Goal: Task Accomplishment & Management: Complete application form

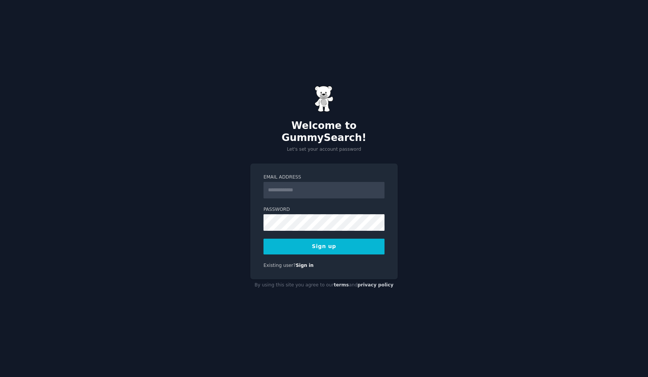
click at [303, 183] on input "Email Address" at bounding box center [323, 190] width 121 height 17
type input "**********"
click at [318, 239] on button "Sign up" at bounding box center [323, 247] width 121 height 16
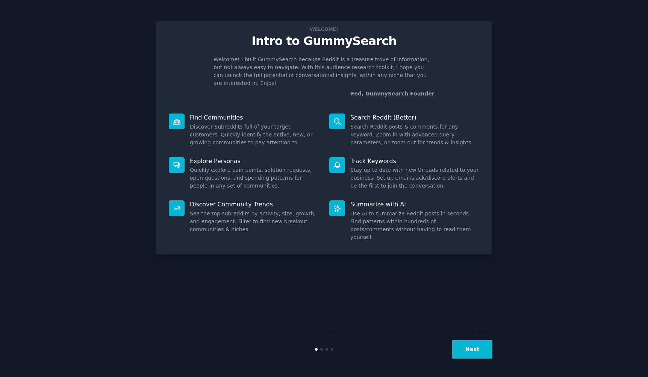
click at [475, 353] on button "Next" at bounding box center [472, 349] width 40 height 18
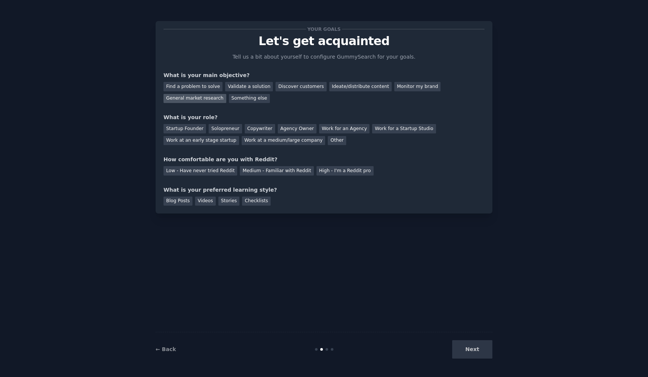
click at [193, 96] on div "General market research" at bounding box center [195, 98] width 63 height 9
click at [223, 128] on div "Solopreneur" at bounding box center [225, 128] width 33 height 9
click at [230, 129] on div "Solopreneur" at bounding box center [225, 128] width 33 height 9
click at [195, 127] on div "Startup Founder" at bounding box center [185, 128] width 42 height 9
click at [325, 168] on div "High - I'm a Reddit pro" at bounding box center [344, 170] width 57 height 9
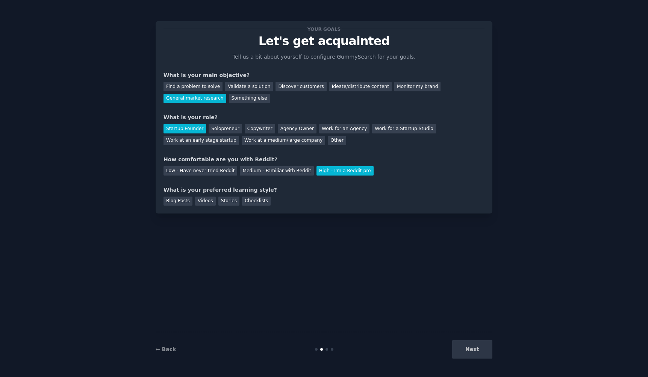
click at [326, 209] on div "Your goals Let's get acquainted Tell us a bit about yourself to configure Gummy…" at bounding box center [324, 117] width 337 height 192
click at [462, 345] on div "Next" at bounding box center [436, 349] width 112 height 18
click at [226, 202] on div "Stories" at bounding box center [228, 201] width 21 height 9
click at [286, 194] on div "Blog Posts Videos Stories Checklists" at bounding box center [324, 200] width 321 height 12
click at [489, 353] on button "Next" at bounding box center [472, 349] width 40 height 18
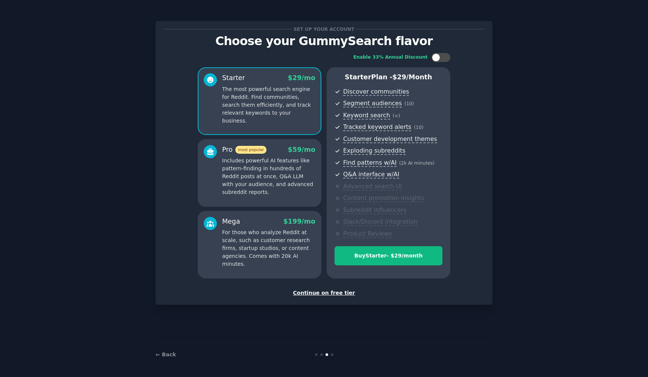
click at [339, 293] on div "Continue on free tier" at bounding box center [324, 293] width 321 height 8
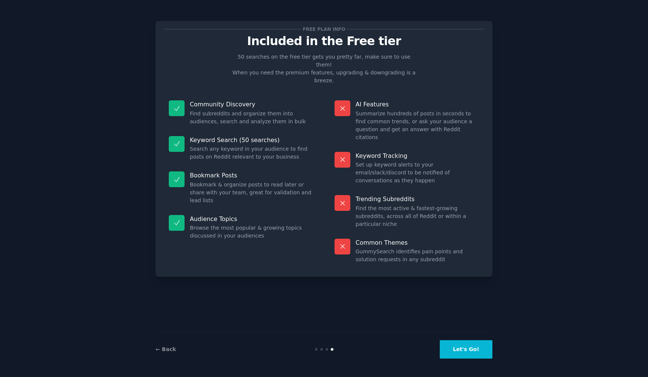
click at [467, 345] on button "Let's Go!" at bounding box center [466, 349] width 53 height 18
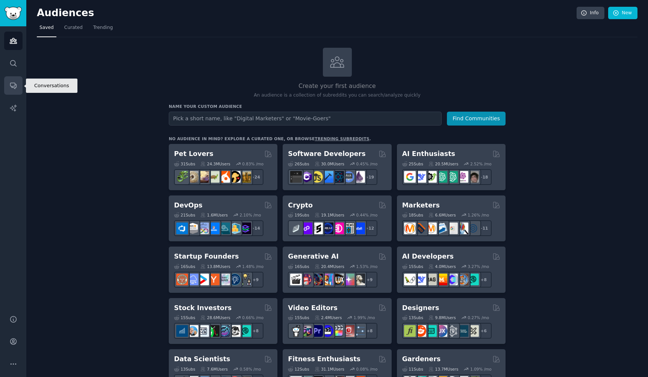
click at [14, 84] on icon "Sidebar" at bounding box center [13, 86] width 8 height 8
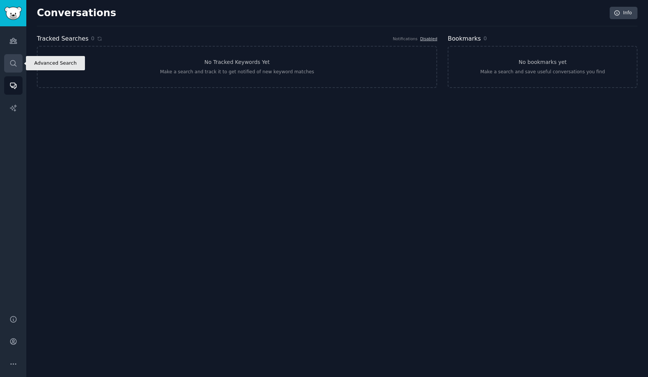
click at [15, 71] on link "Search" at bounding box center [13, 63] width 18 height 18
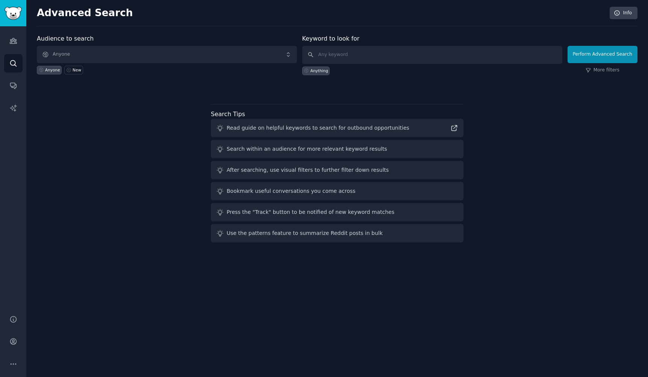
click at [75, 122] on div "Audience to search Anyone Anyone New Keyword to look for Anything Perform Advan…" at bounding box center [337, 139] width 601 height 211
click at [324, 57] on input "text" at bounding box center [432, 55] width 260 height 18
type input "news"
click button "Perform Advanced Search" at bounding box center [603, 54] width 70 height 17
click at [613, 61] on button "Perform Advanced Search" at bounding box center [603, 54] width 70 height 17
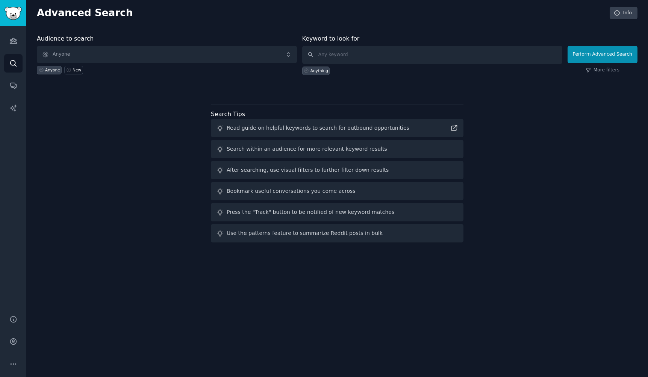
click at [312, 68] on div "Anything" at bounding box center [316, 71] width 28 height 9
click at [330, 58] on input "text" at bounding box center [432, 55] width 260 height 18
type input "news"
click button "Perform Advanced Search" at bounding box center [603, 54] width 70 height 17
click at [13, 44] on icon "Sidebar" at bounding box center [13, 41] width 8 height 8
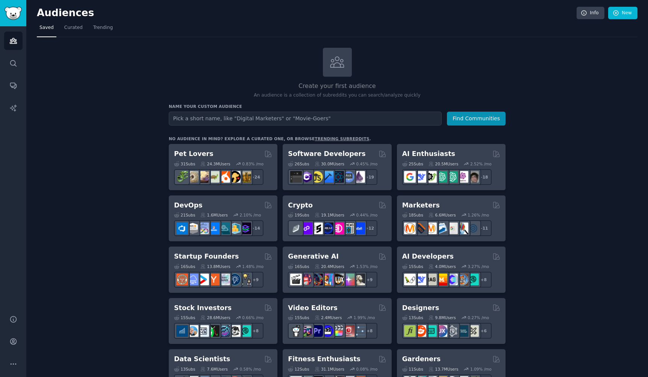
click at [285, 121] on input "text" at bounding box center [305, 119] width 273 height 14
type input "news"
click at [447, 112] on button "Find Communities" at bounding box center [476, 119] width 59 height 14
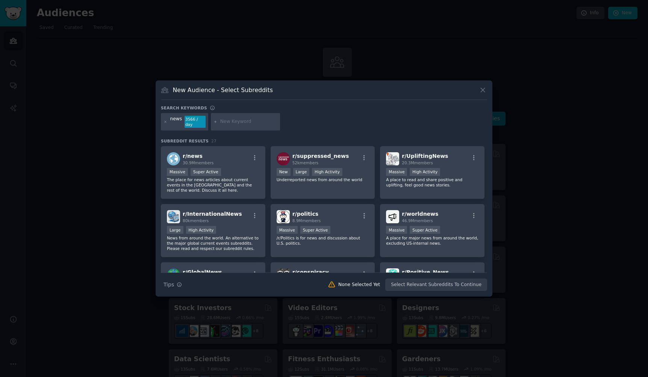
click at [484, 93] on icon at bounding box center [483, 90] width 8 height 8
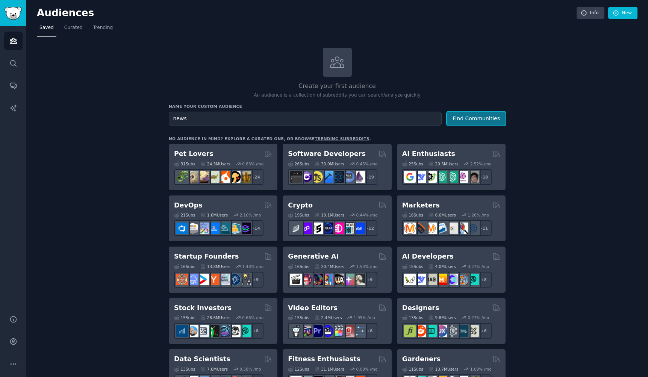
click at [471, 120] on button "Find Communities" at bounding box center [476, 119] width 59 height 14
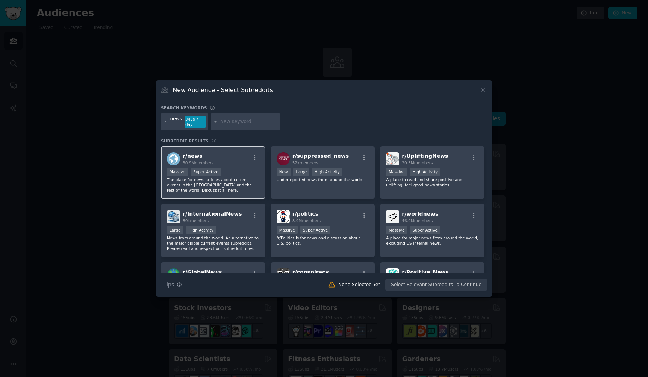
click at [222, 167] on div "r/ news 30.9M members Massive Super Active The place for news articles about cu…" at bounding box center [213, 172] width 104 height 53
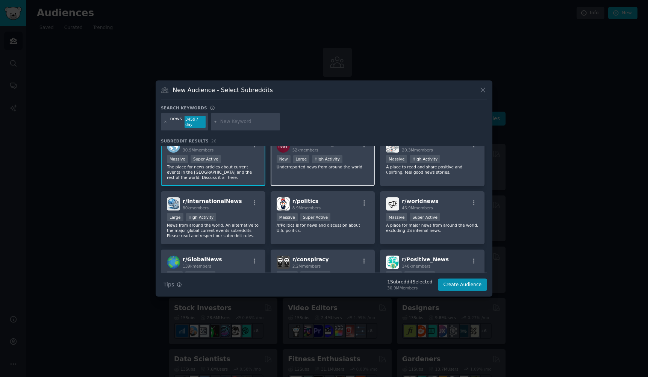
scroll to position [13, 0]
click at [410, 204] on h2 "r/ worldnews 46.9M members" at bounding box center [420, 203] width 36 height 13
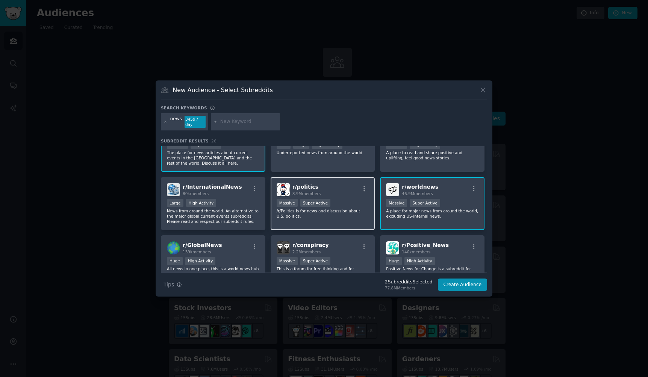
scroll to position [28, 0]
click at [299, 215] on p "/r/Politics is for news and discussion about U.S. politics." at bounding box center [323, 212] width 92 height 11
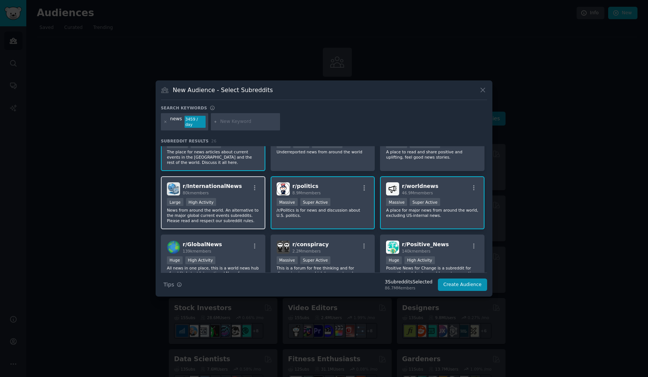
click at [261, 226] on div "r/ InternationalNews 80k members Large High Activity News from around the world…" at bounding box center [213, 202] width 104 height 53
click at [260, 224] on div "r/ InternationalNews 80k members Large High Activity News from around the world…" at bounding box center [213, 202] width 104 height 53
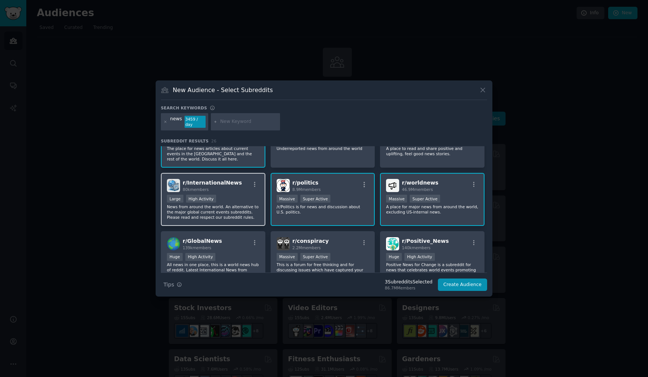
scroll to position [32, 0]
click at [243, 212] on p "News from around the world. An alternative to the major global current events s…" at bounding box center [213, 211] width 92 height 16
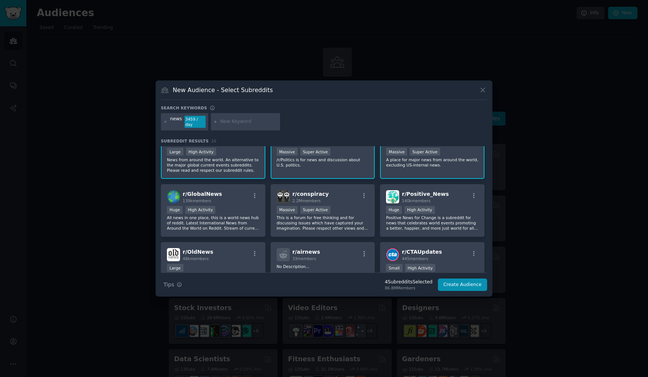
scroll to position [103, 0]
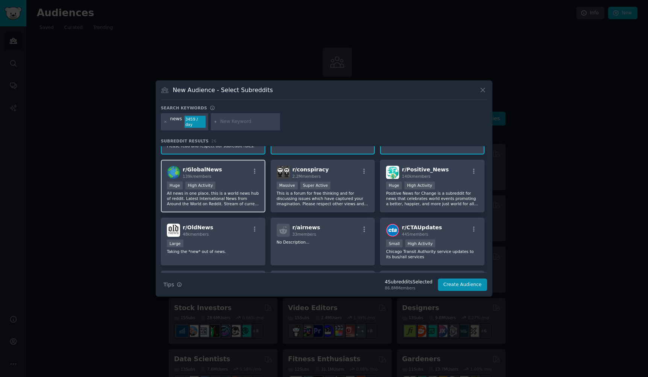
click at [241, 195] on p "All news in one place, this is a world news hub of reddit. Latest International…" at bounding box center [213, 199] width 92 height 16
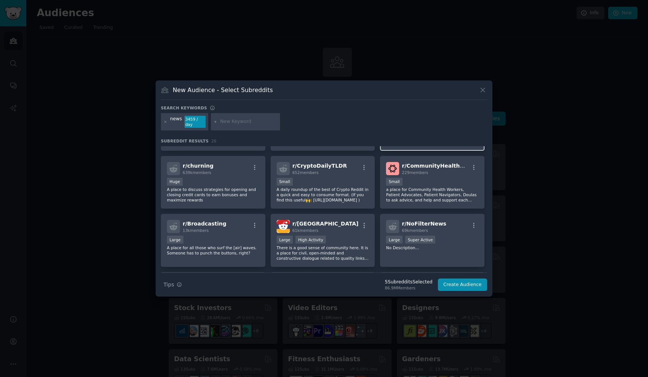
scroll to position [241, 0]
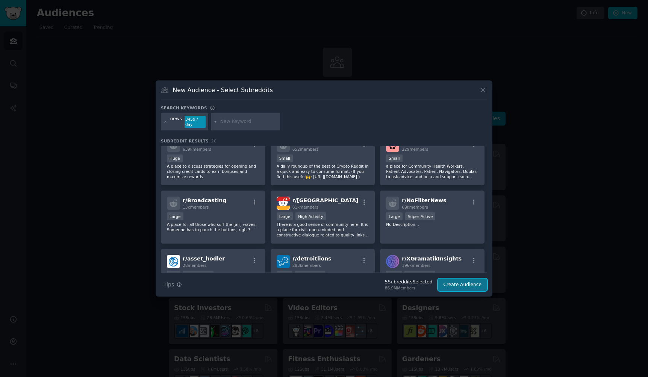
click at [448, 284] on button "Create Audience" at bounding box center [463, 285] width 50 height 13
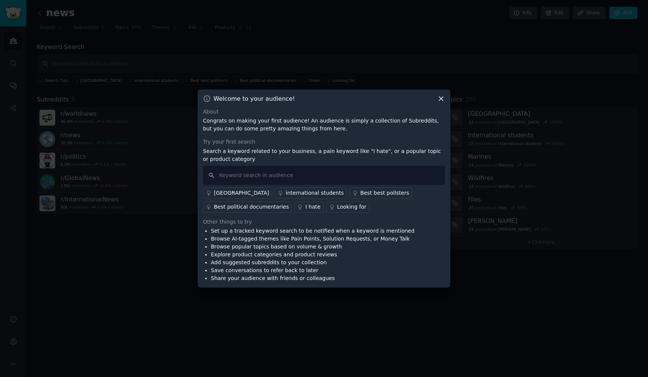
click at [437, 100] on icon at bounding box center [441, 99] width 8 height 8
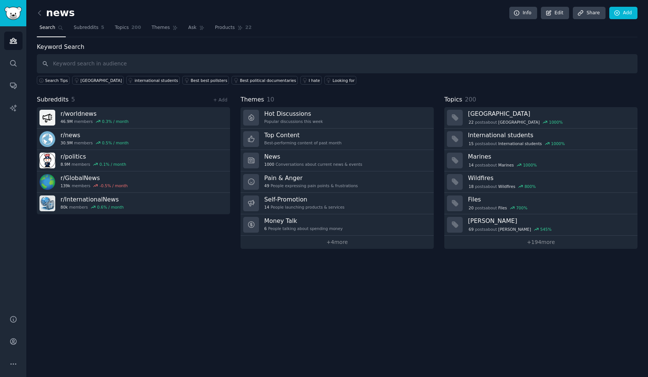
click at [174, 255] on div "news Info Edit Share Add Search Subreddits 5 Topics 200 Themes Ask Products 22 …" at bounding box center [337, 188] width 622 height 377
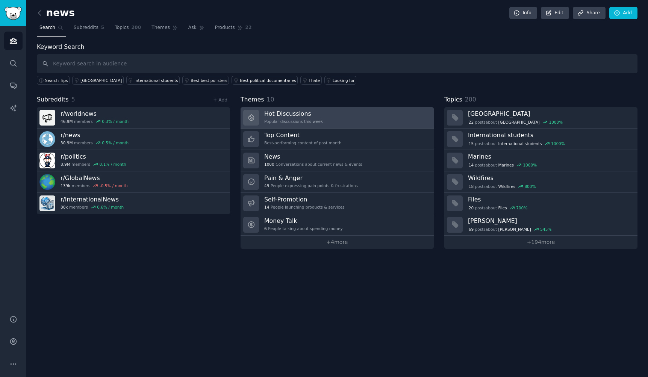
click at [278, 112] on h3 "Hot Discussions" at bounding box center [293, 114] width 59 height 8
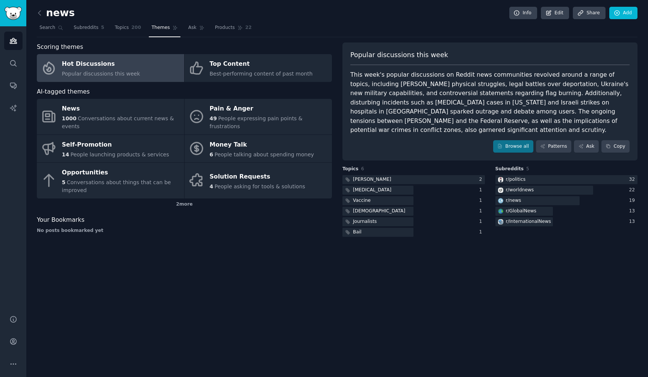
click at [389, 249] on div "news Info Edit Share Add Search Subreddits 5 Topics 200 Themes Ask Products 22 …" at bounding box center [337, 188] width 622 height 377
